Goal: Transaction & Acquisition: Download file/media

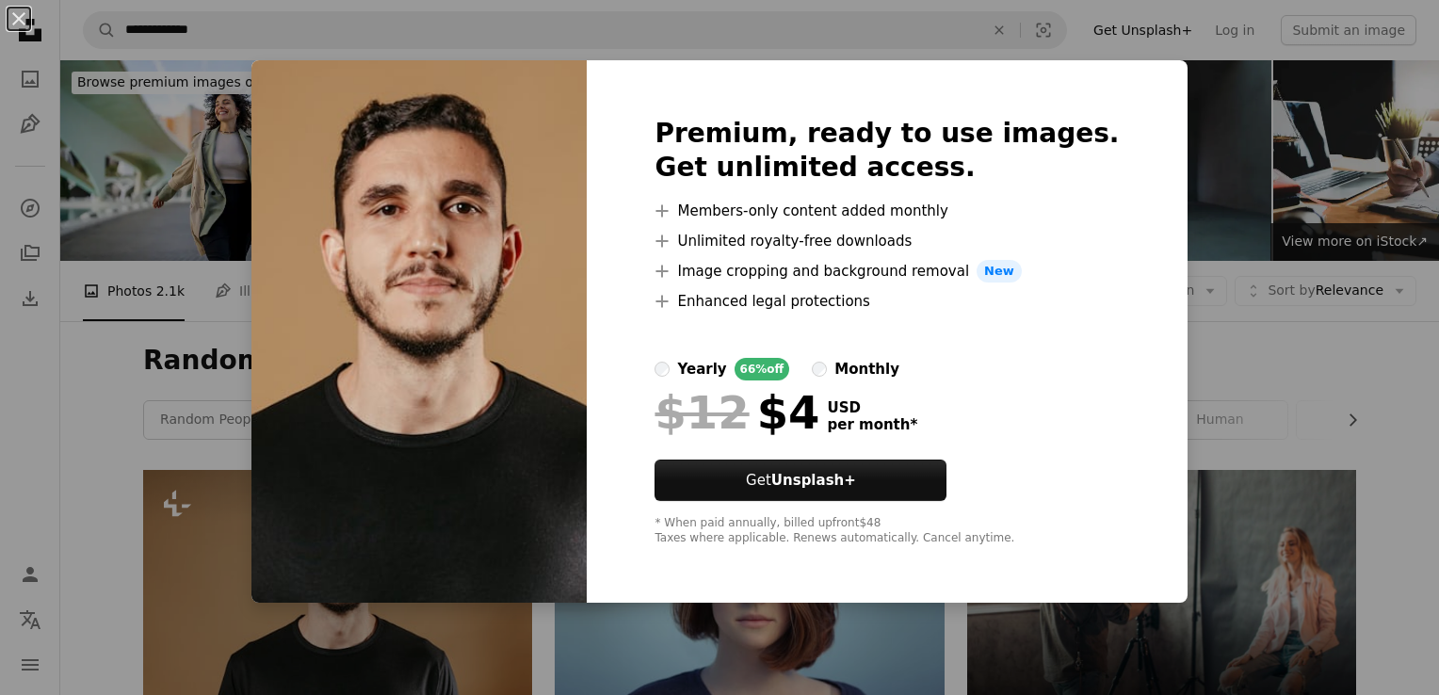
click at [1208, 180] on div "An X shape Premium, ready to use images. Get unlimited access. A plus sign Memb…" at bounding box center [719, 347] width 1439 height 695
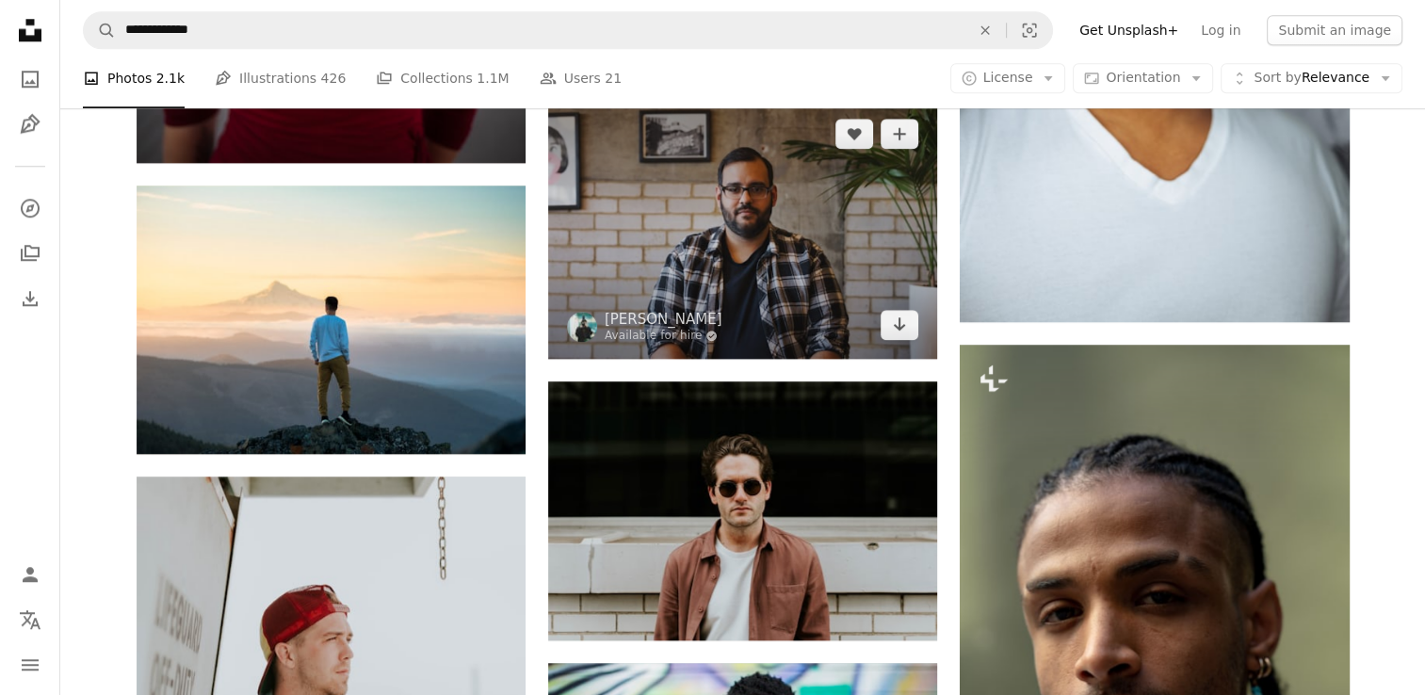
scroll to position [1884, 0]
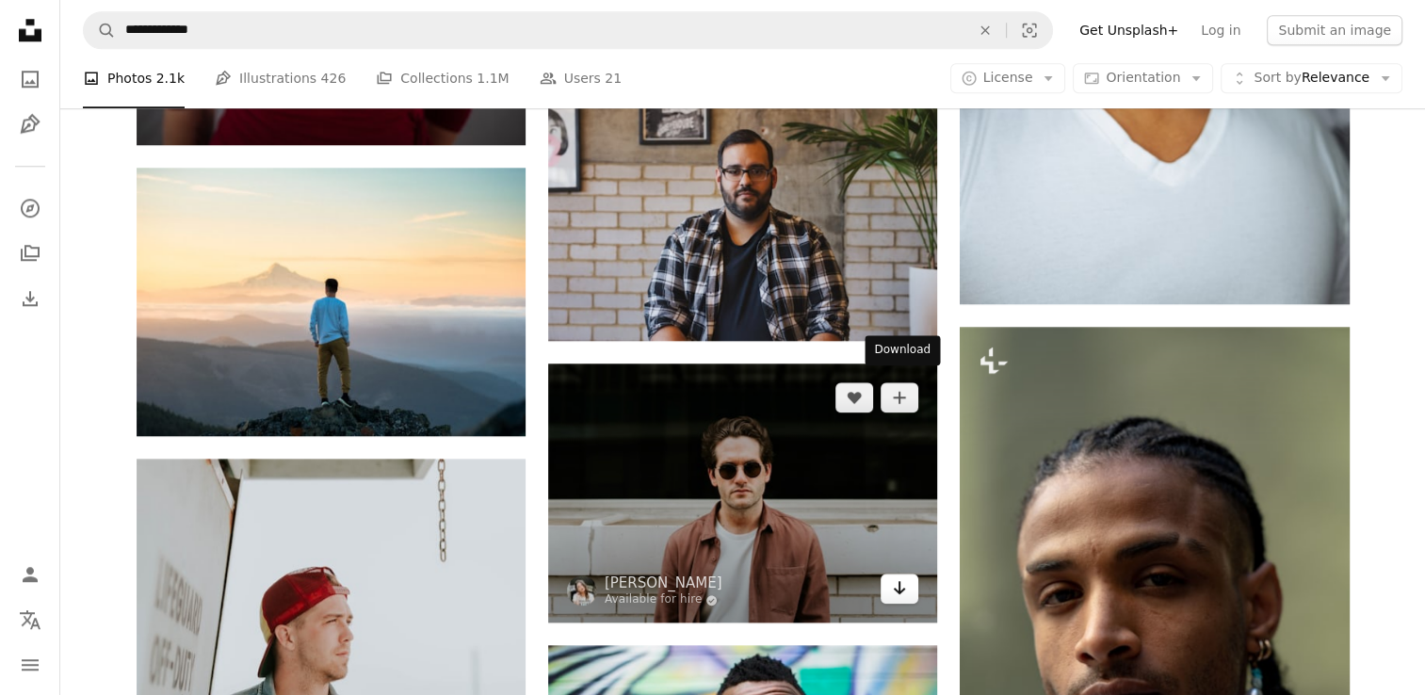
click at [908, 574] on link "Arrow pointing down" at bounding box center [900, 589] width 38 height 30
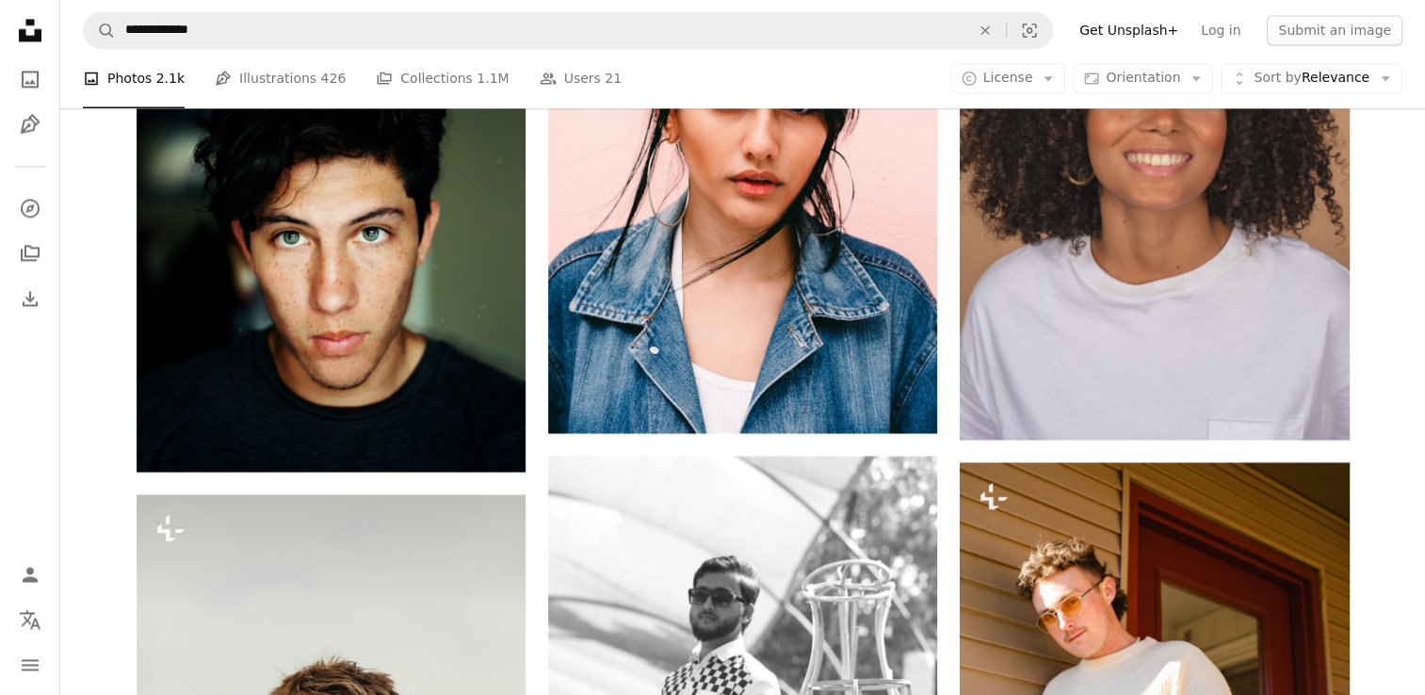
scroll to position [3014, 0]
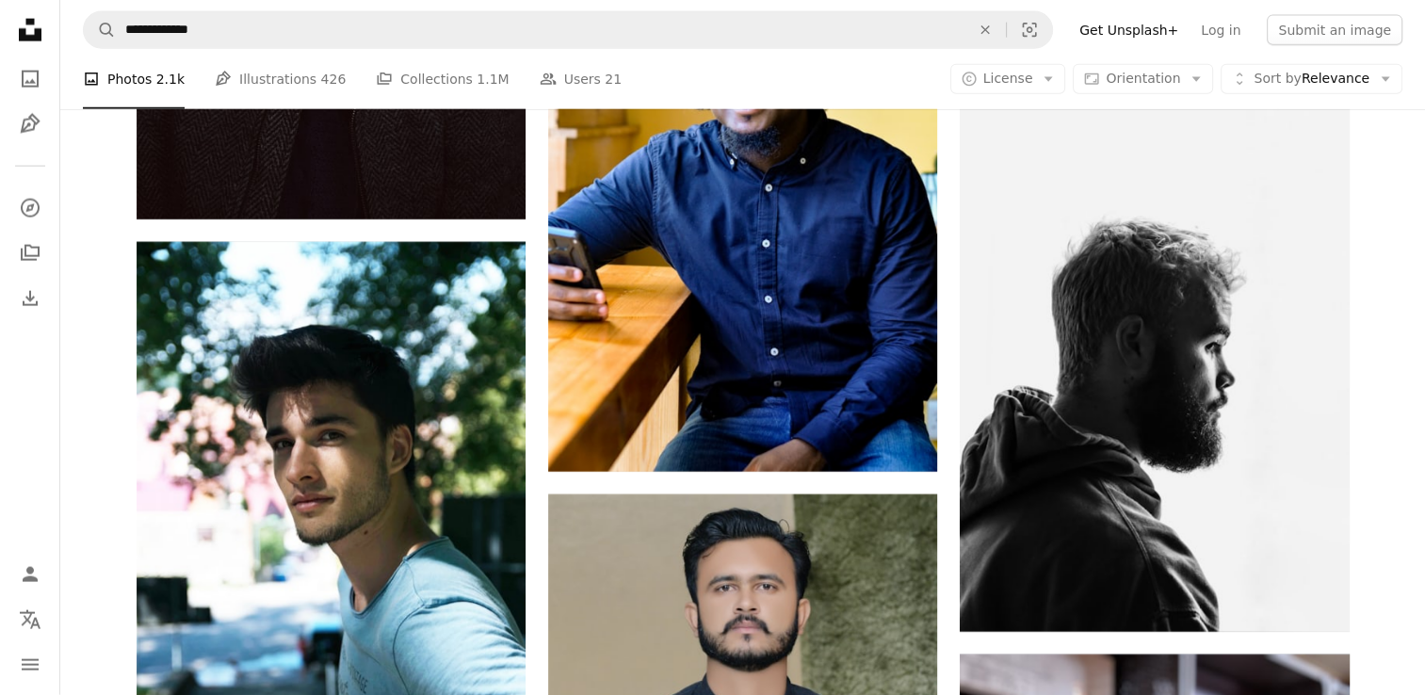
scroll to position [4710, 0]
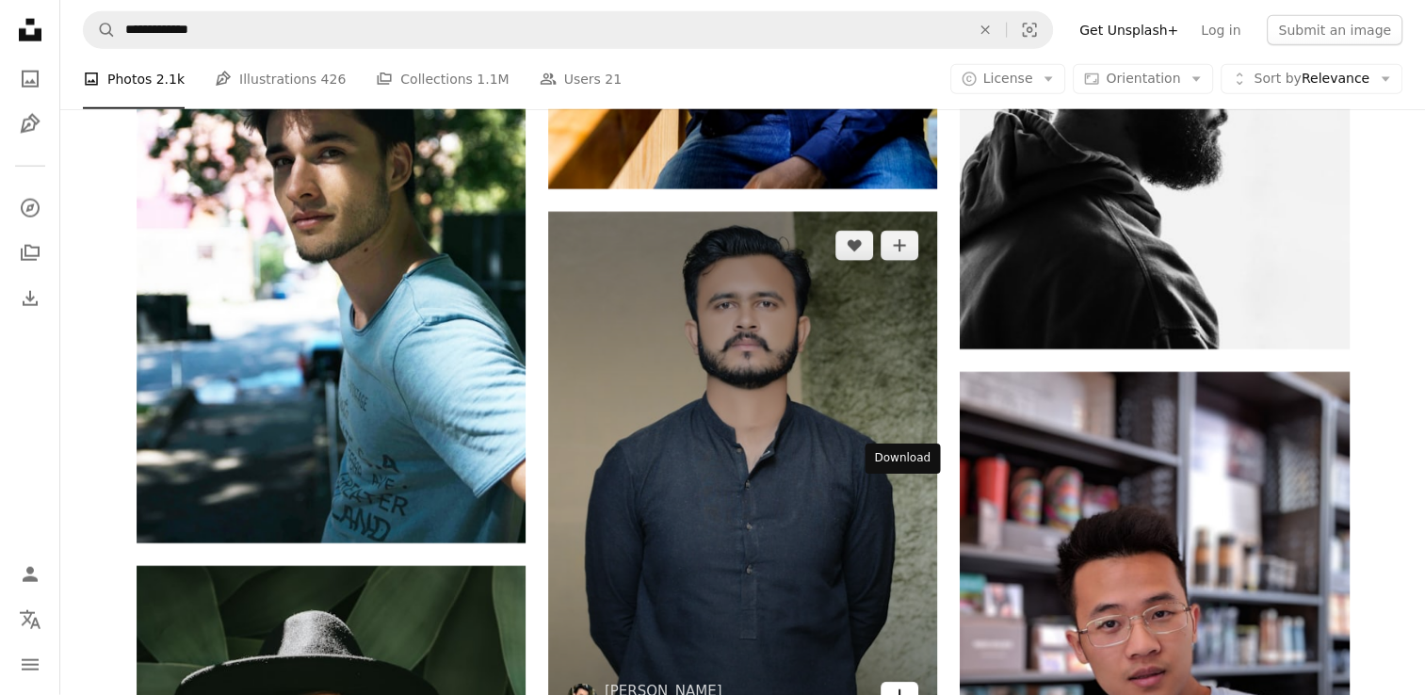
click at [900, 689] on icon "Download" at bounding box center [900, 695] width 12 height 13
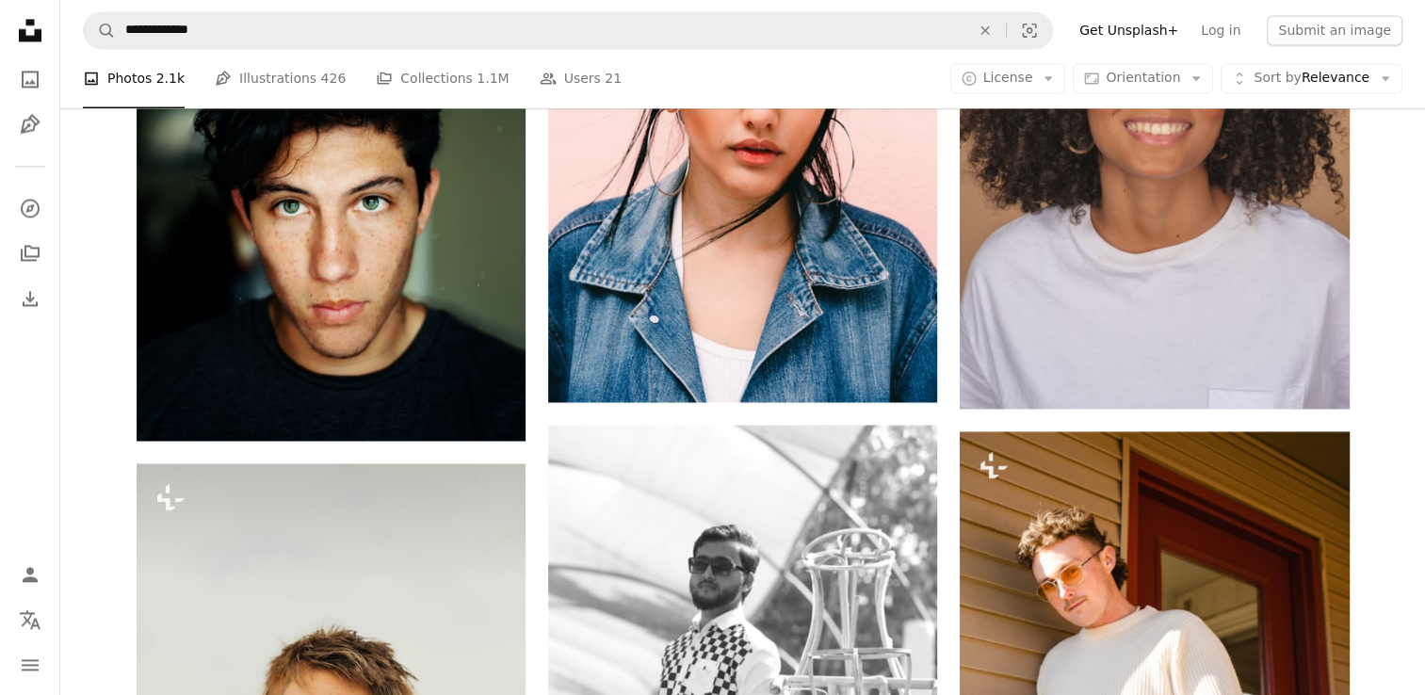
scroll to position [2992, 0]
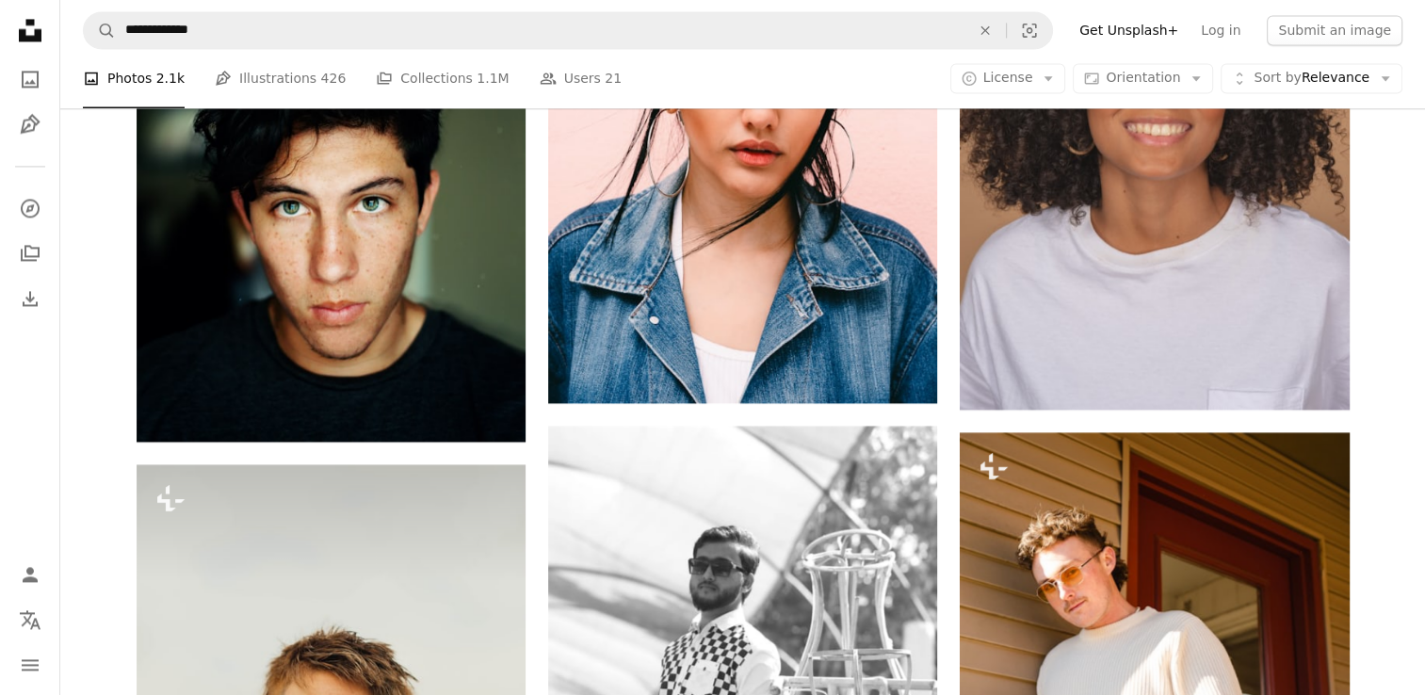
click at [1416, 73] on div "A photo Photos 2.1k Pen Tool Illustrations 426 A stack of folders Collections 1…" at bounding box center [742, 79] width 1365 height 60
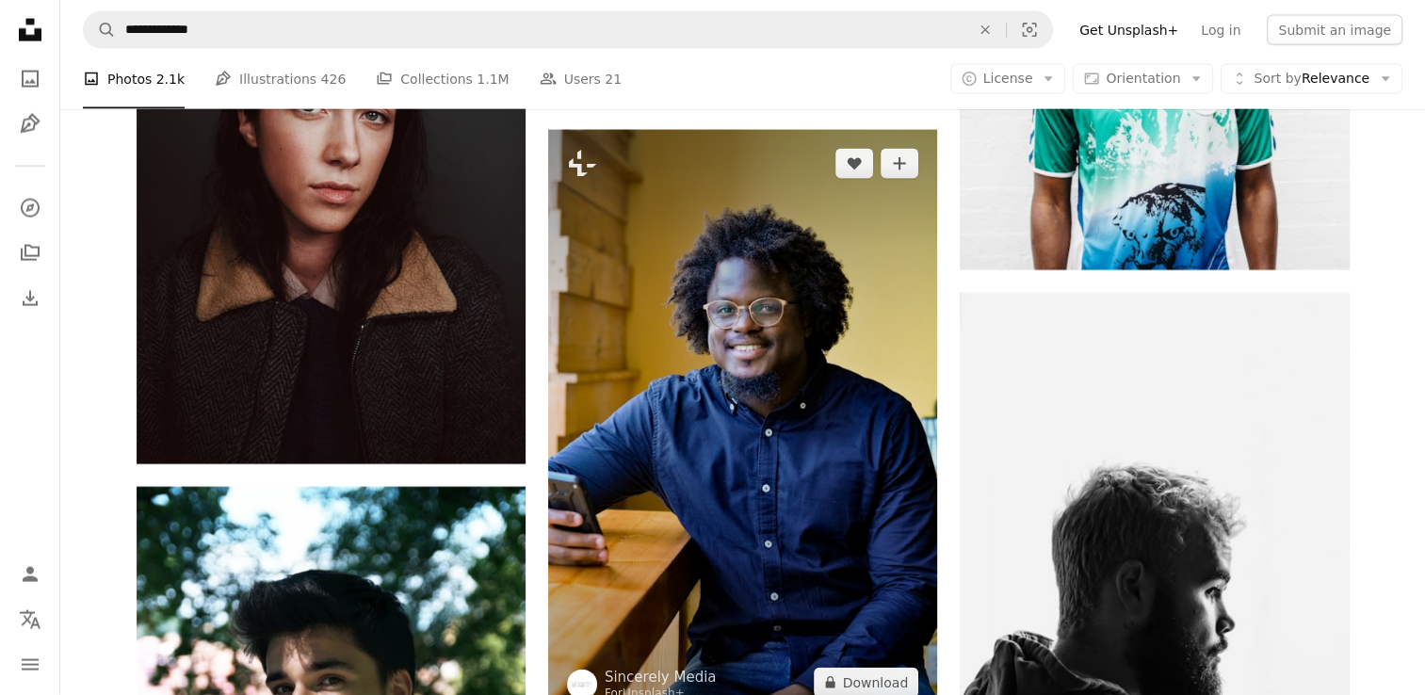
scroll to position [4310, 0]
